Goal: Task Accomplishment & Management: Manage account settings

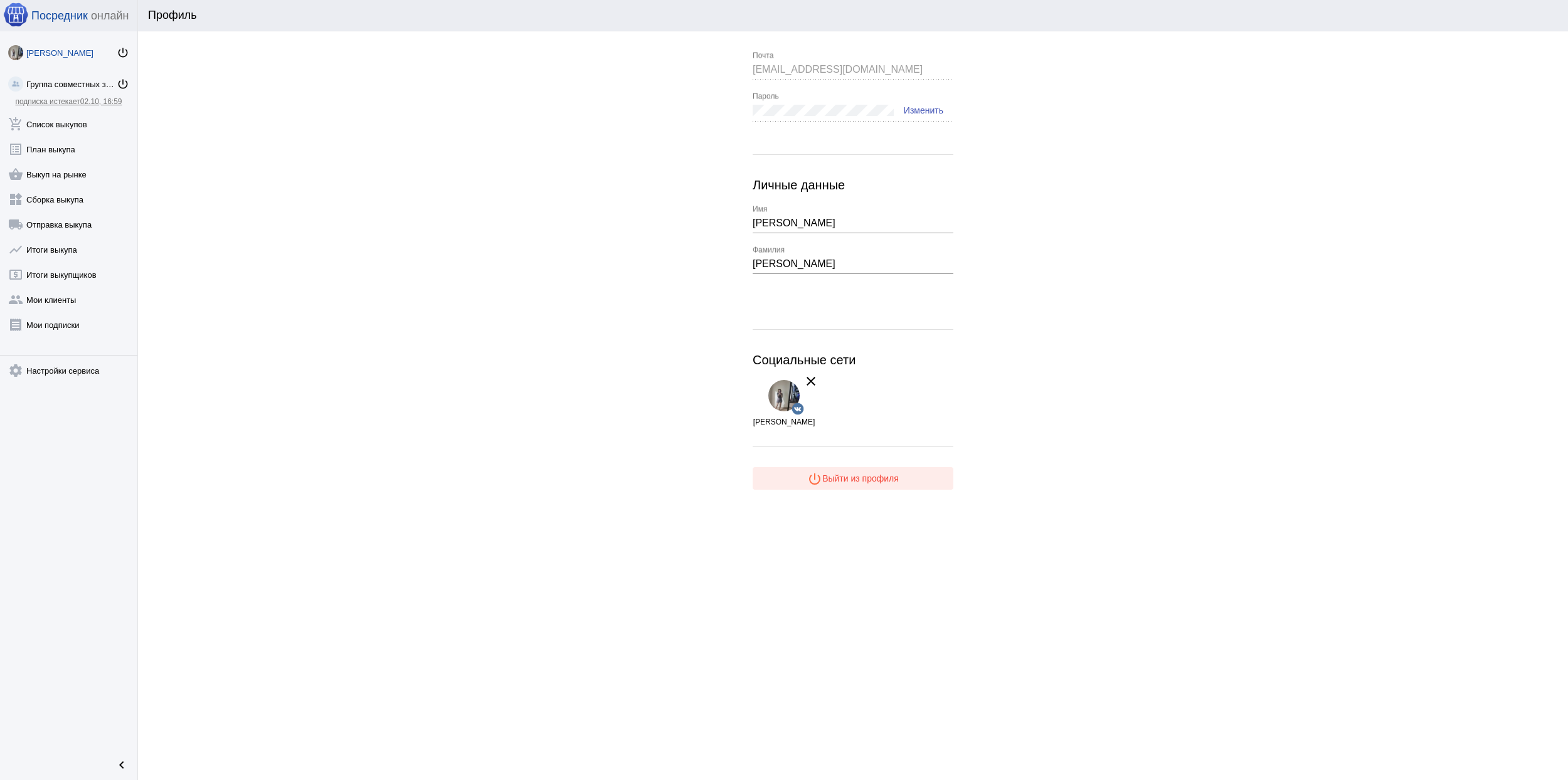
click at [863, 482] on span "power_settings_new Выйти из профиля" at bounding box center [852, 478] width 92 height 10
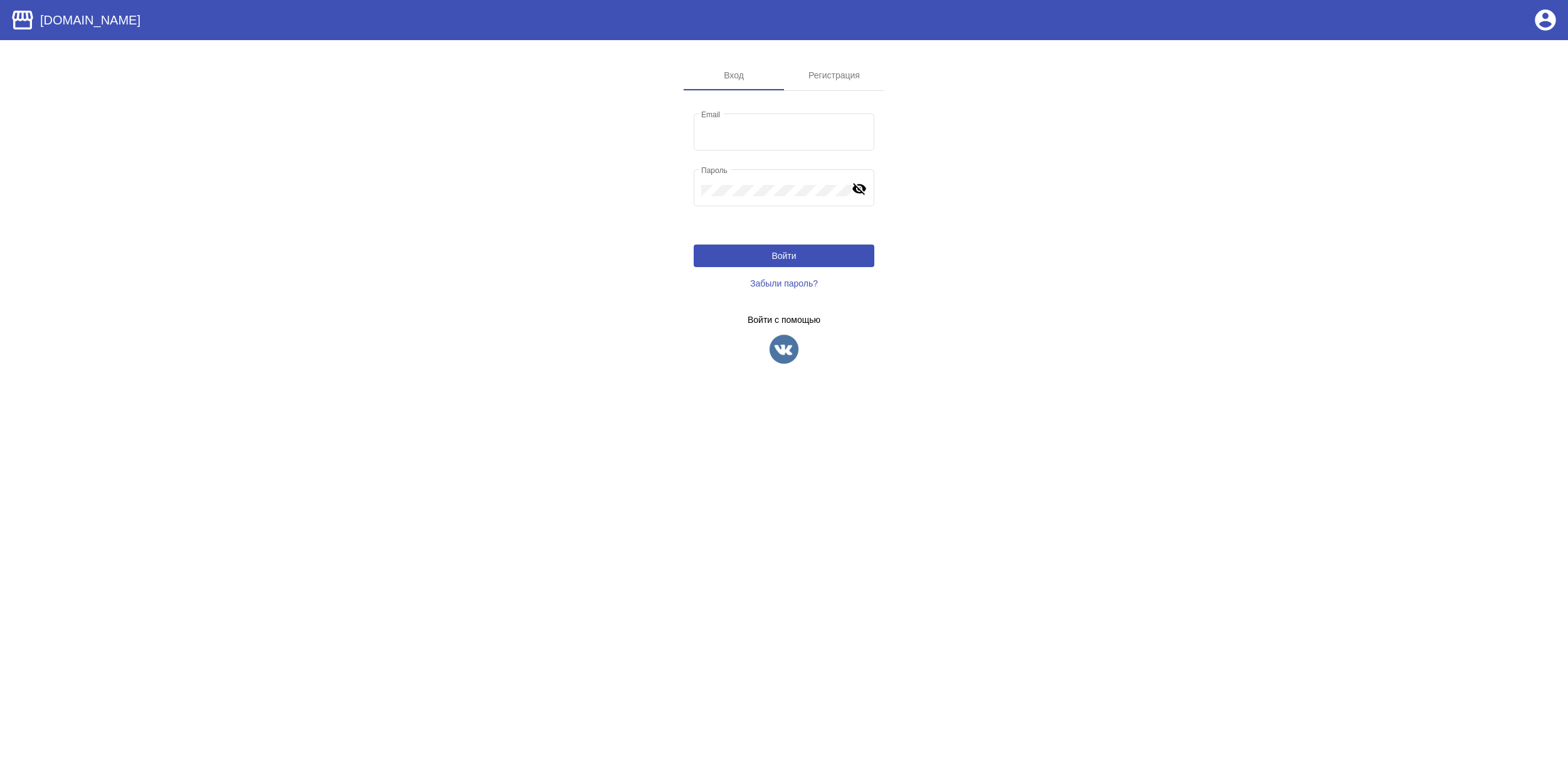
type input "velo-detki@mail.ru"
click at [781, 366] on mat-tab-body at bounding box center [783, 238] width 201 height 294
click at [793, 350] on img at bounding box center [783, 348] width 31 height 31
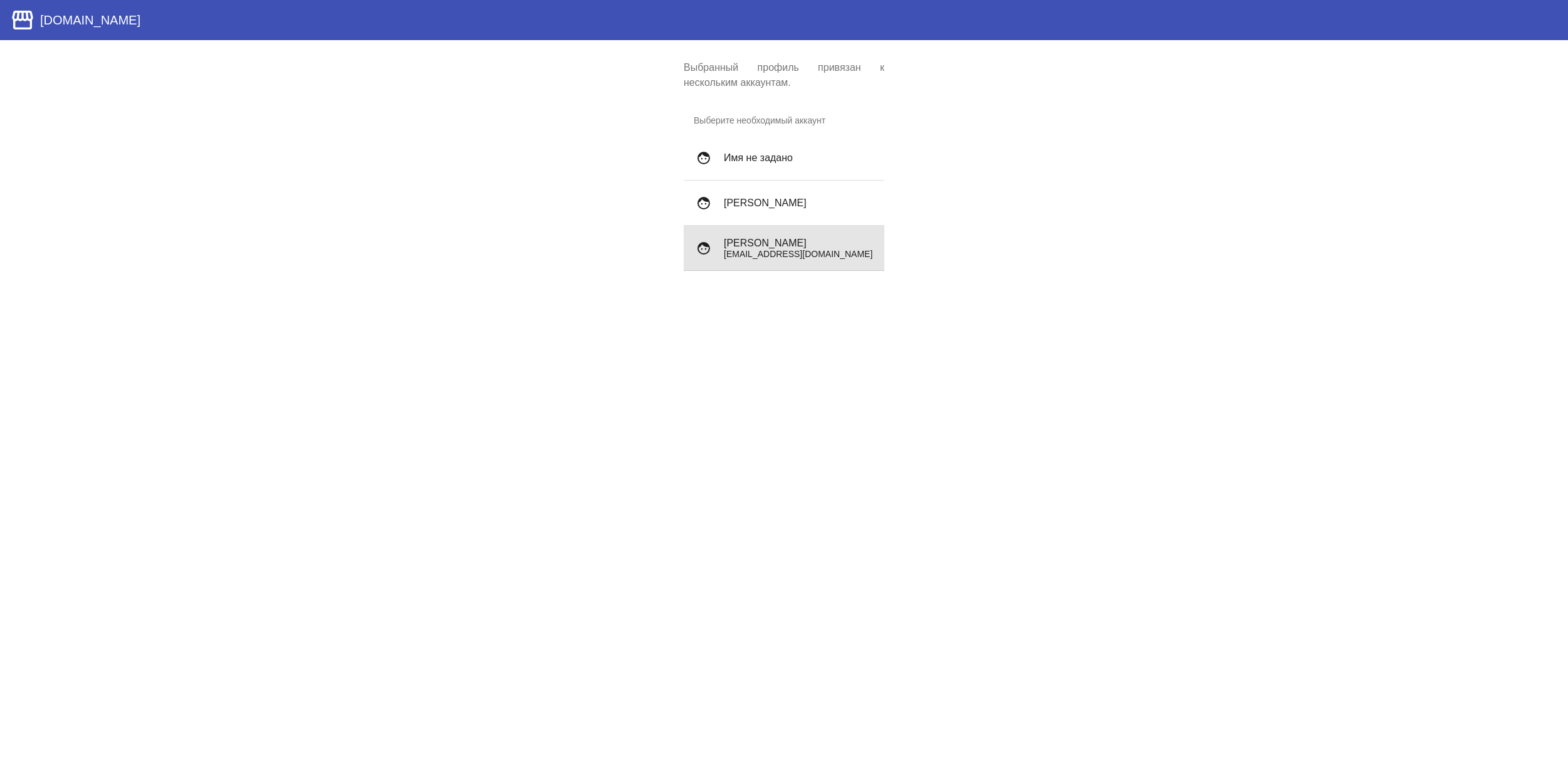
click at [828, 251] on p "sadamcheg1996@gmail.com" at bounding box center [798, 254] width 151 height 10
